Goal: Transaction & Acquisition: Book appointment/travel/reservation

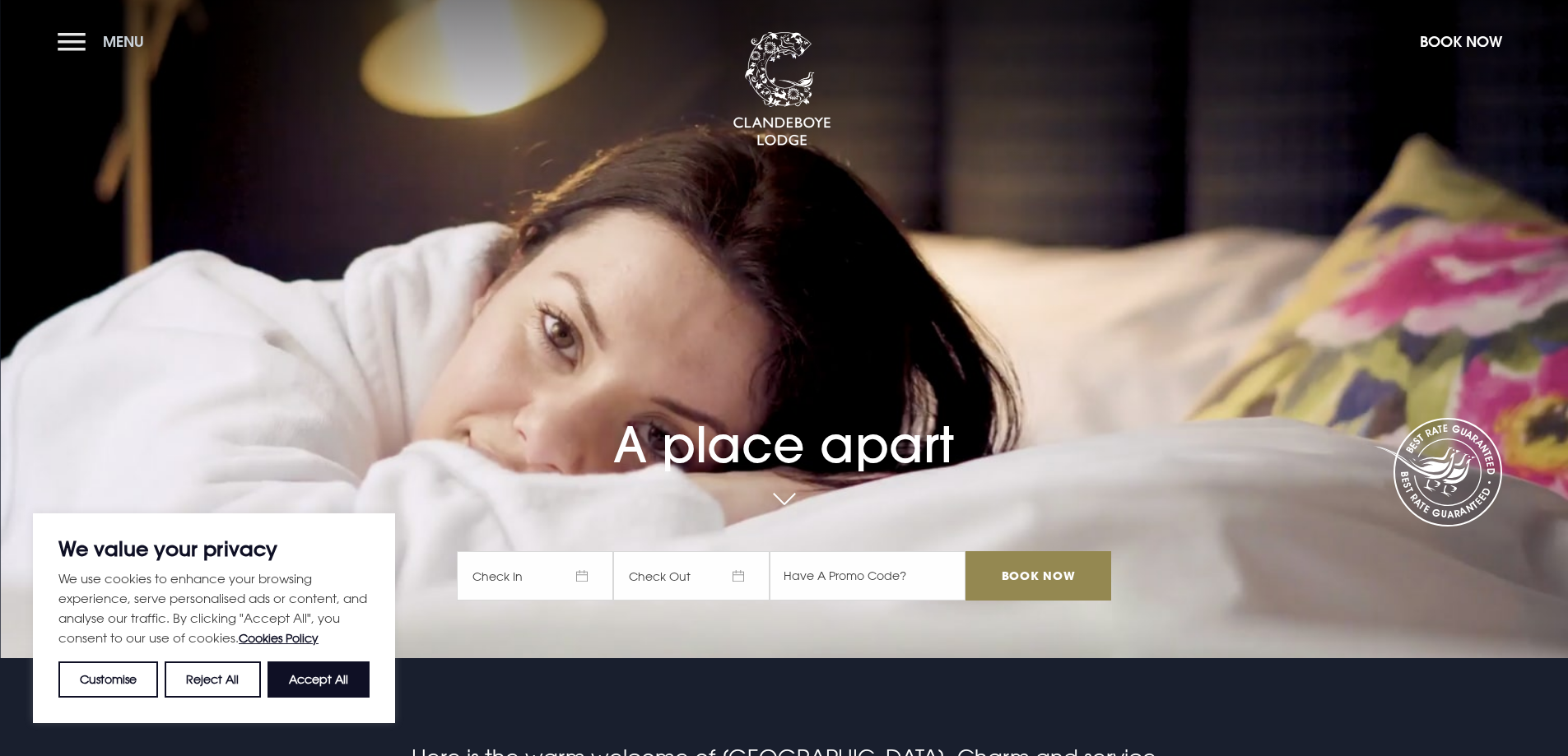
click at [80, 38] on button "Menu" at bounding box center [105, 41] width 94 height 35
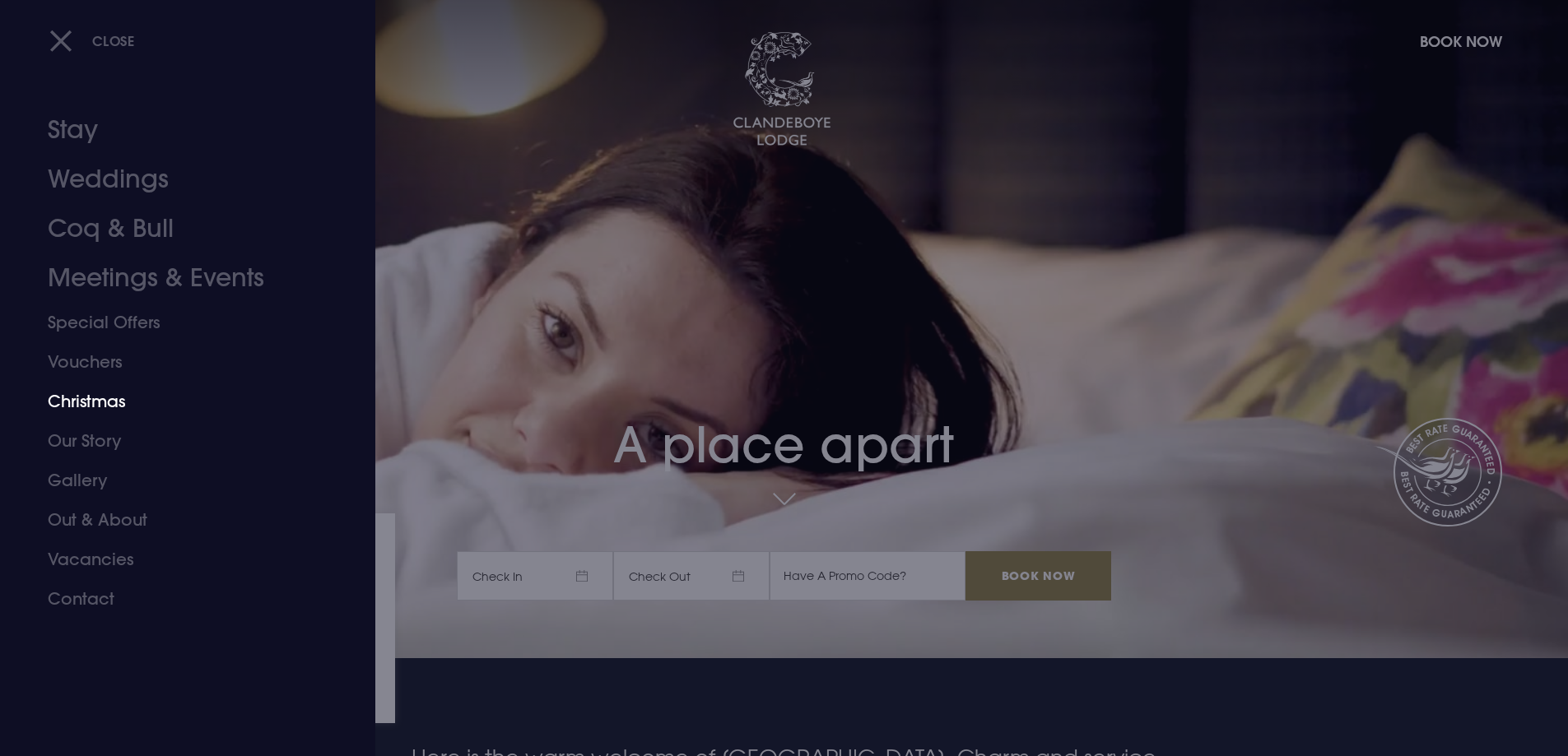
click at [108, 401] on link "Christmas" at bounding box center [178, 401] width 260 height 39
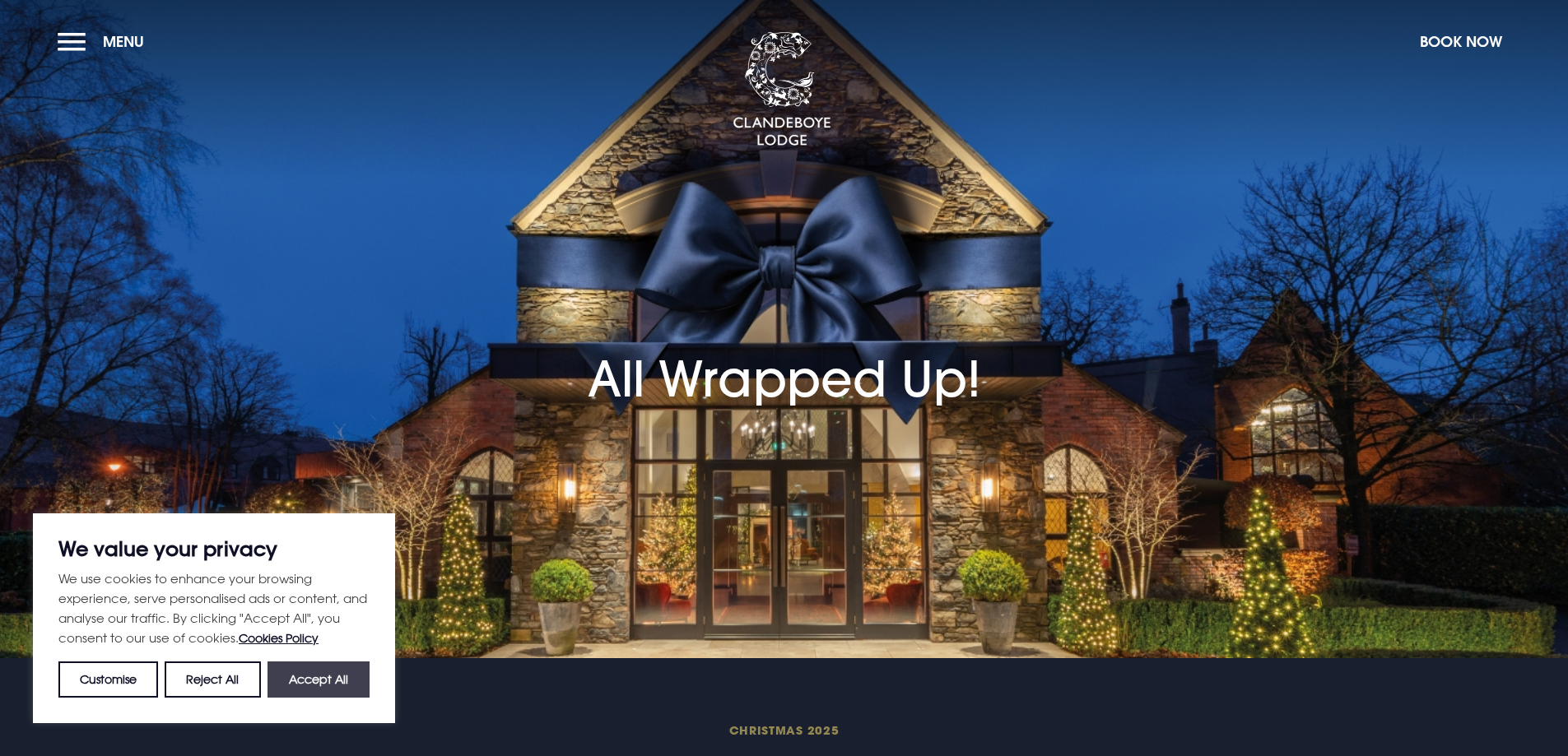
click at [317, 674] on button "Accept All" at bounding box center [318, 679] width 102 height 36
checkbox input "true"
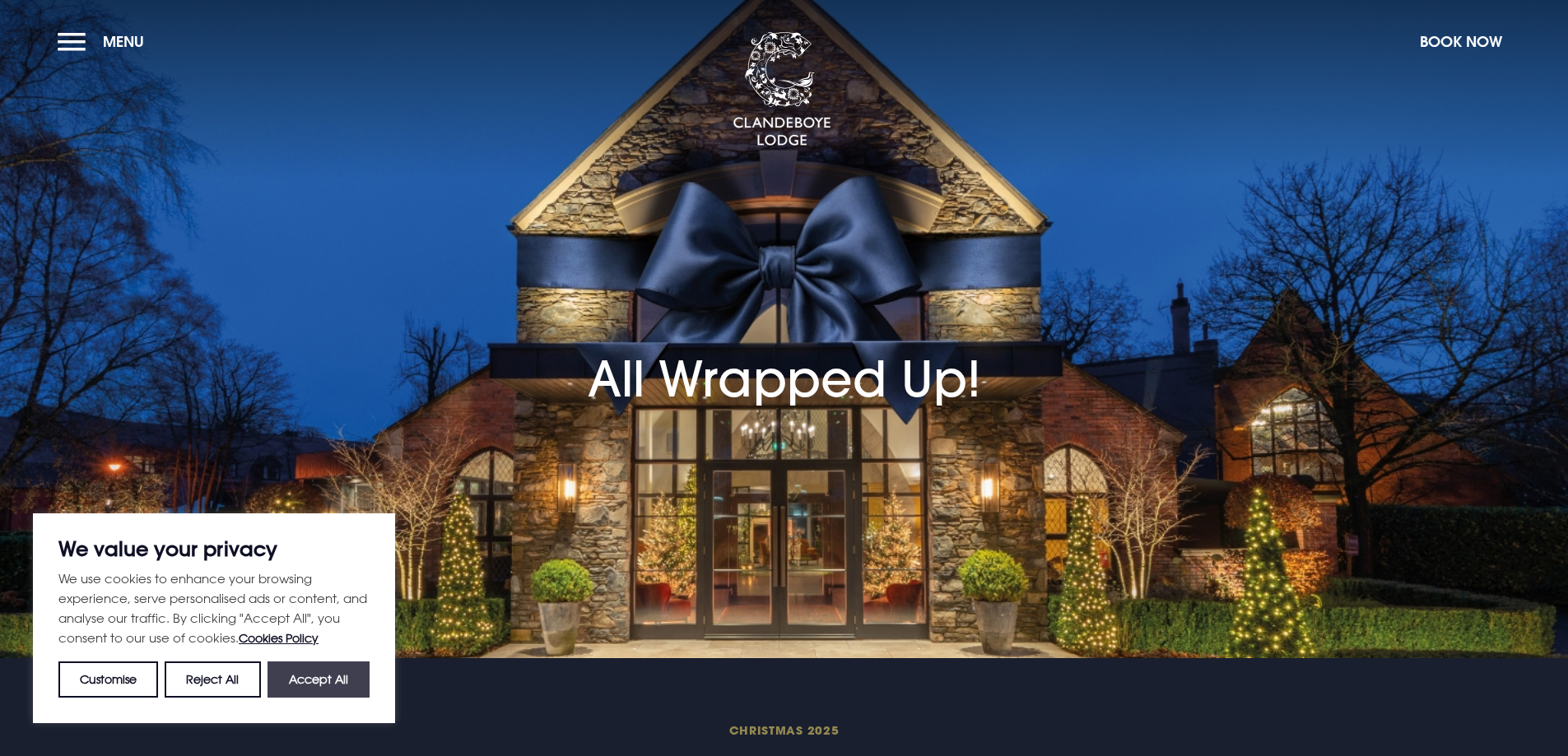
checkbox input "true"
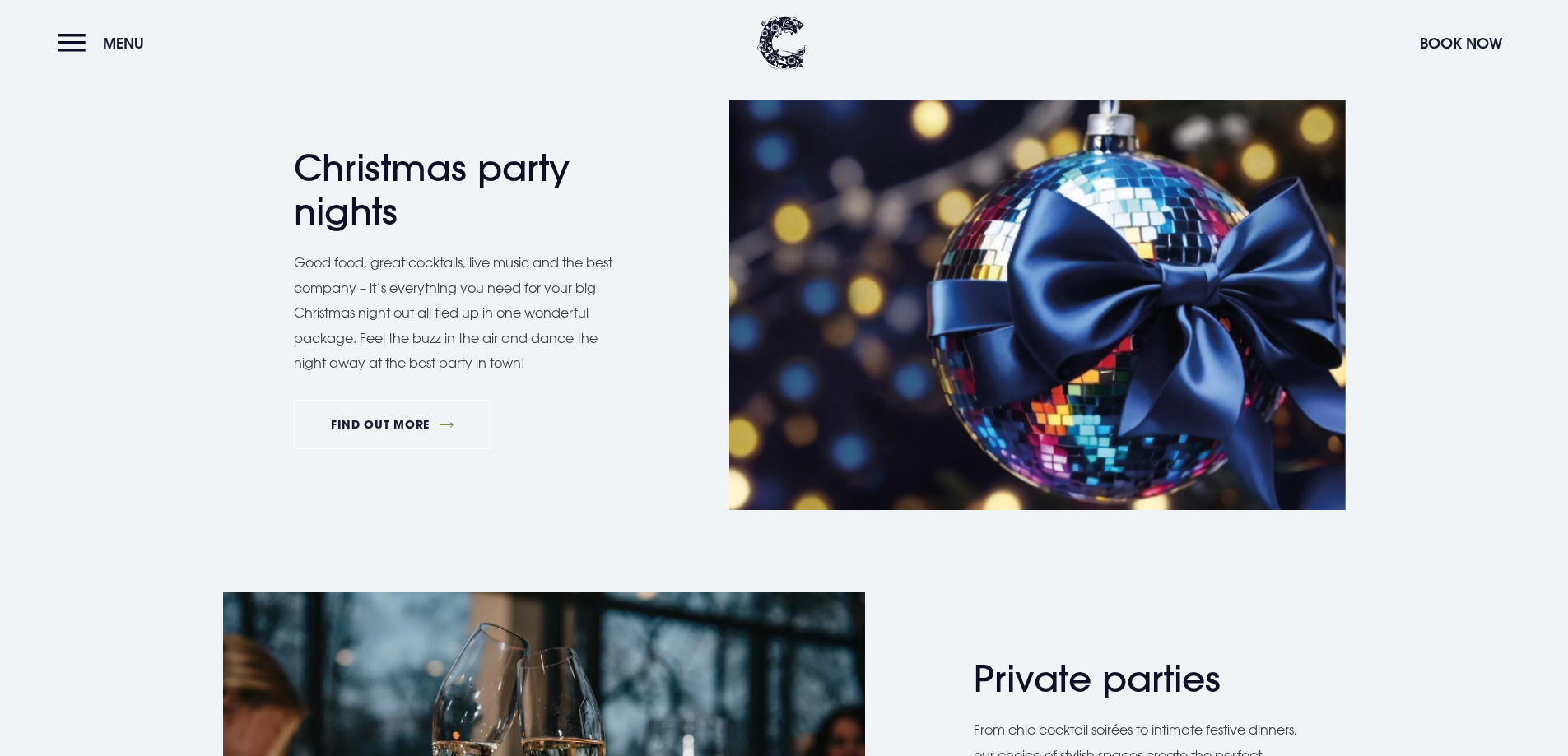
scroll to position [987, 0]
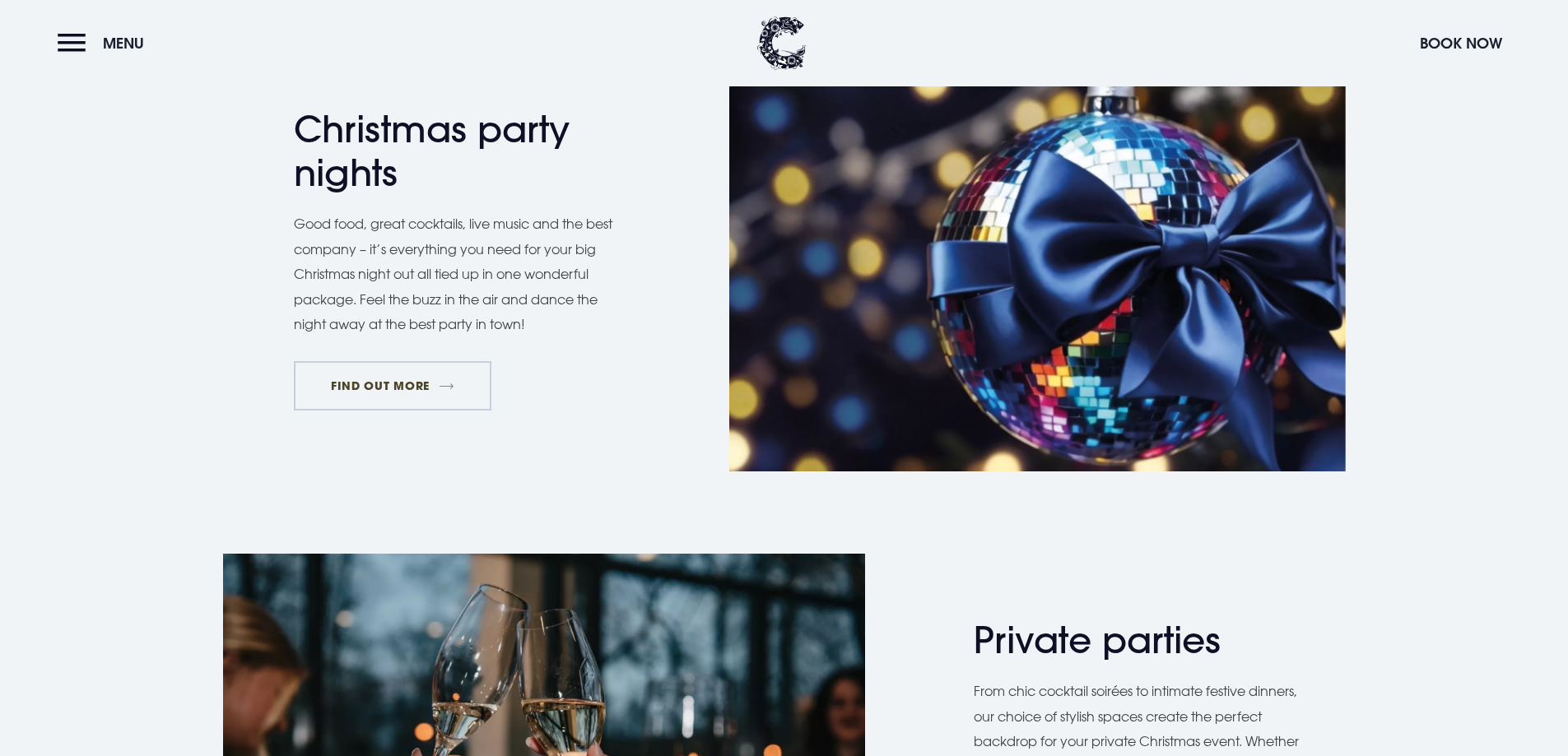
click at [397, 385] on link "FIND OUT MORE" at bounding box center [393, 385] width 199 height 49
